Goal: Obtain resource: Download file/media

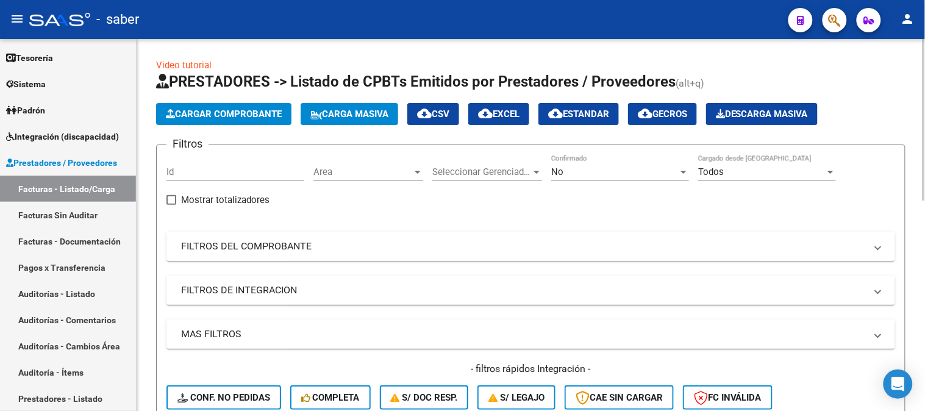
click at [307, 259] on mat-expansion-panel-header "FILTROS DEL COMPROBANTE" at bounding box center [530, 246] width 729 height 29
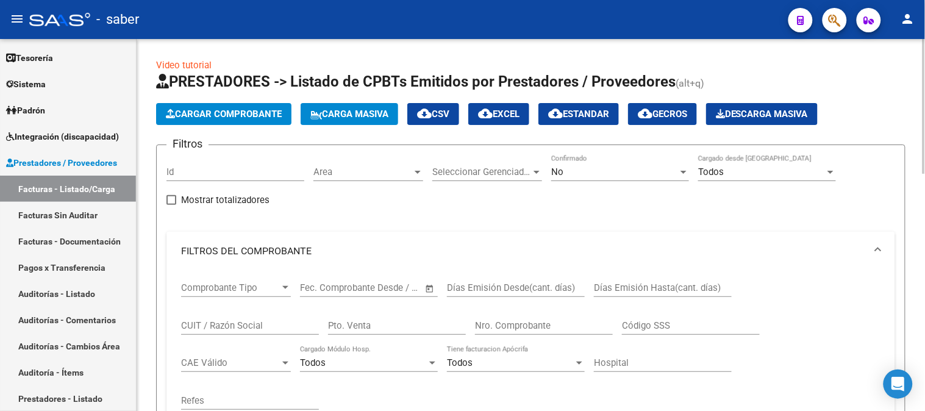
click at [234, 323] on input "CUIT / Razón Social" at bounding box center [250, 325] width 138 height 11
type input "P"
type input "ATAÑER"
click at [596, 168] on div "No" at bounding box center [614, 171] width 127 height 11
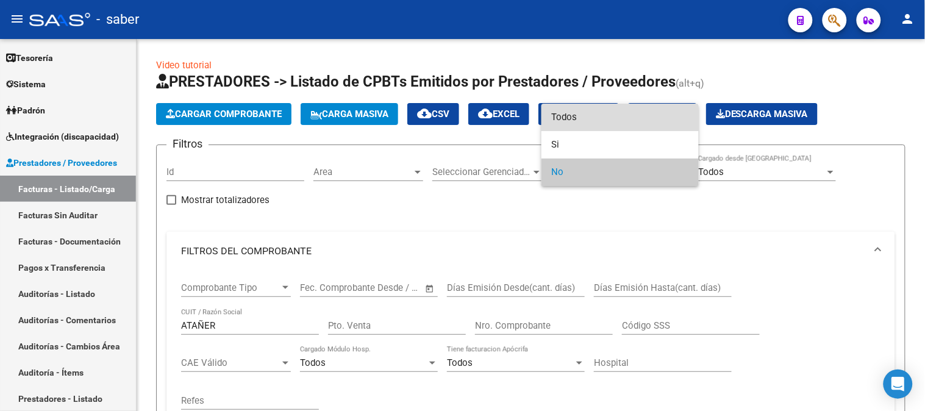
drag, startPoint x: 596, startPoint y: 122, endPoint x: 365, endPoint y: 204, distance: 245.7
click at [596, 122] on span "Todos" at bounding box center [620, 117] width 138 height 27
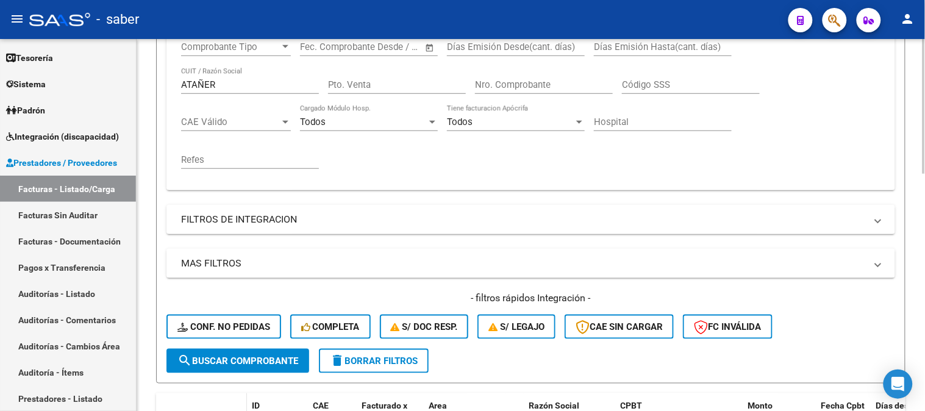
scroll to position [271, 0]
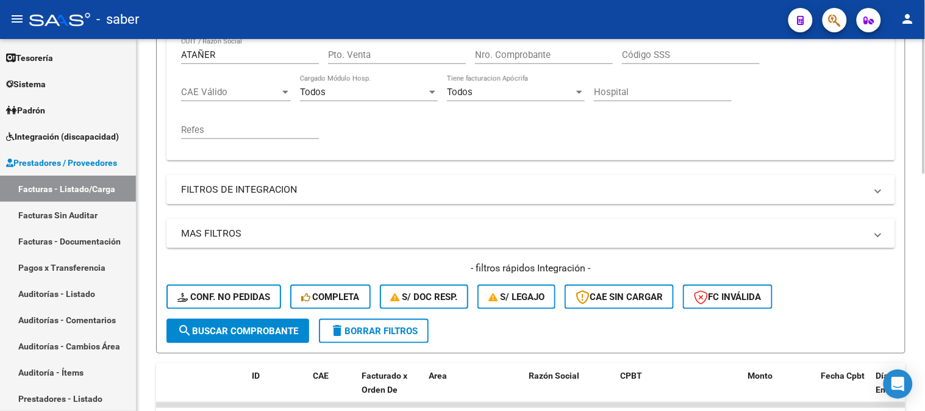
click at [234, 336] on button "search Buscar Comprobante" at bounding box center [237, 331] width 143 height 24
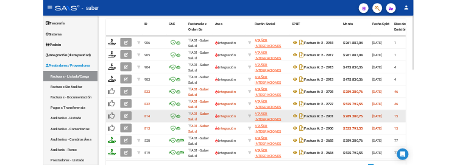
scroll to position [610, 0]
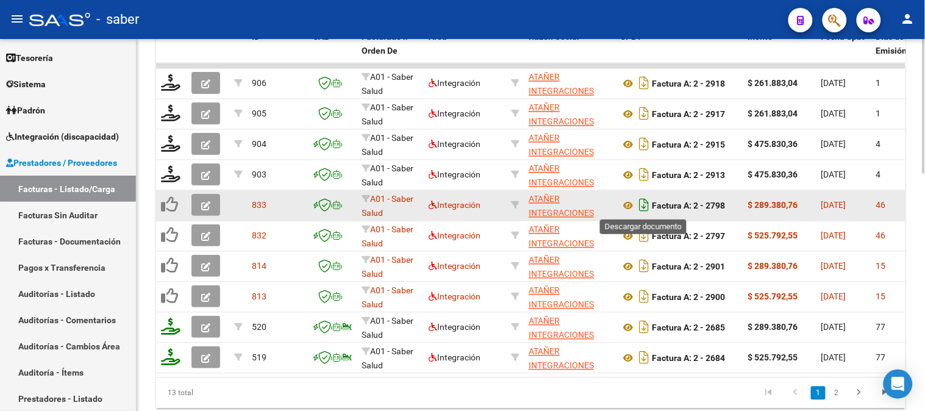
click at [644, 206] on icon "Descargar documento" at bounding box center [644, 206] width 16 height 20
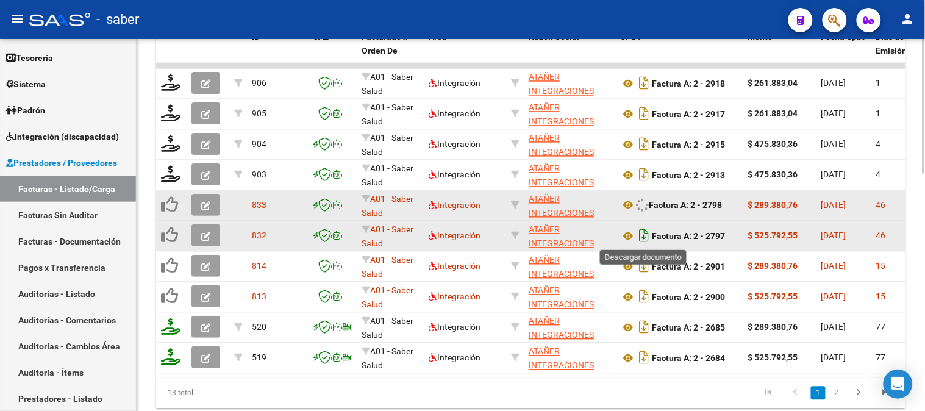
click at [640, 233] on icon "Descargar documento" at bounding box center [644, 236] width 16 height 20
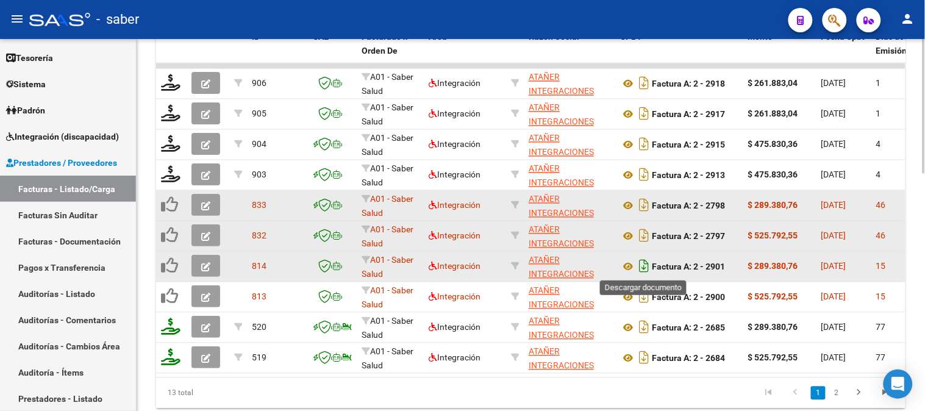
click at [646, 267] on icon "Descargar documento" at bounding box center [644, 267] width 16 height 20
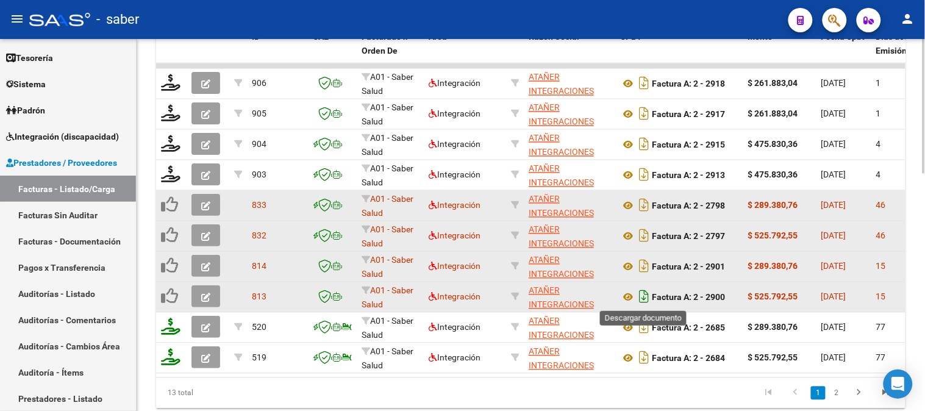
click at [645, 295] on icon "Descargar documento" at bounding box center [644, 297] width 16 height 20
click at [629, 391] on div "13 total 1 2" at bounding box center [531, 393] width 750 height 30
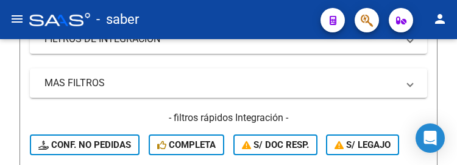
scroll to position [403, 0]
